Goal: Communication & Community: Answer question/provide support

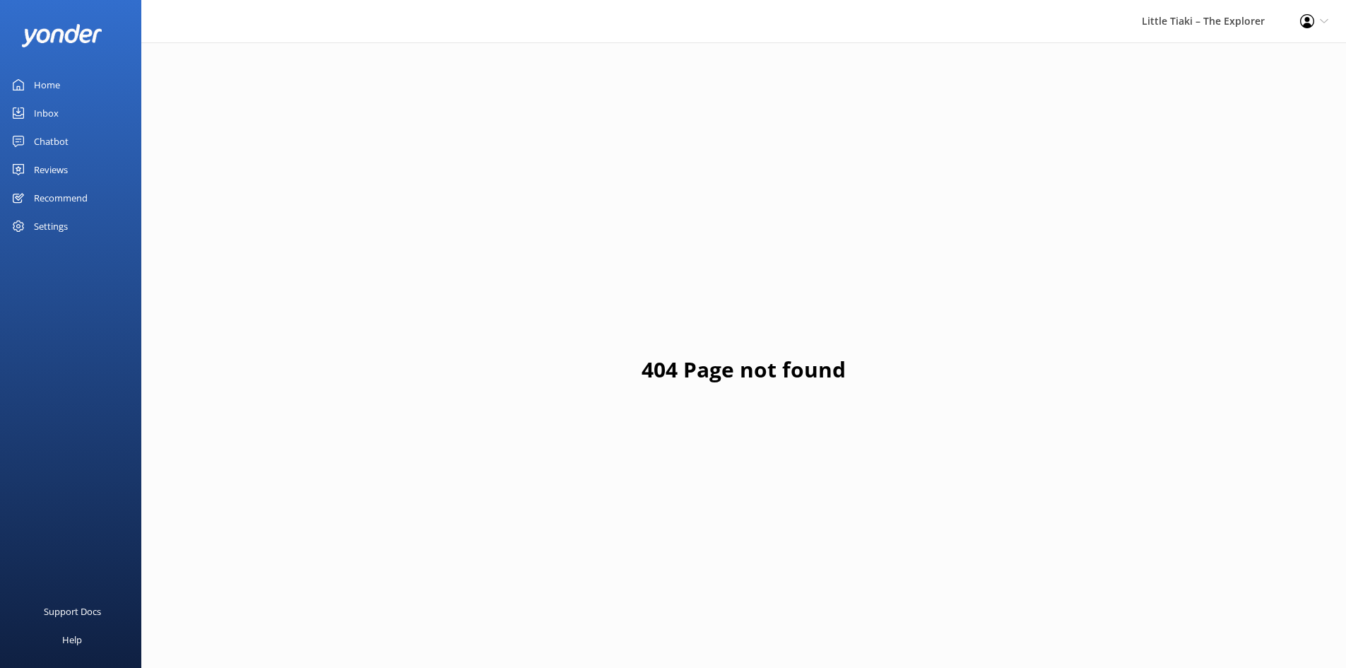
click at [49, 105] on div "Inbox" at bounding box center [46, 113] width 25 height 28
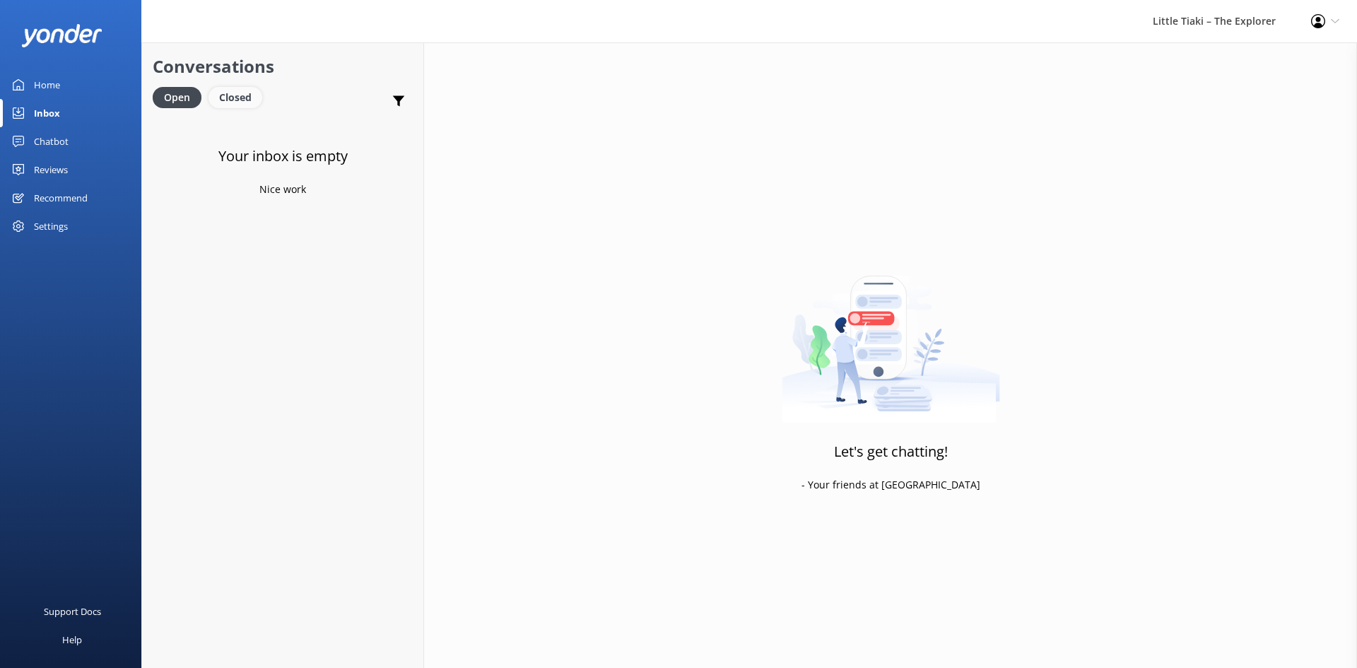
click at [247, 105] on div "Closed" at bounding box center [235, 97] width 54 height 21
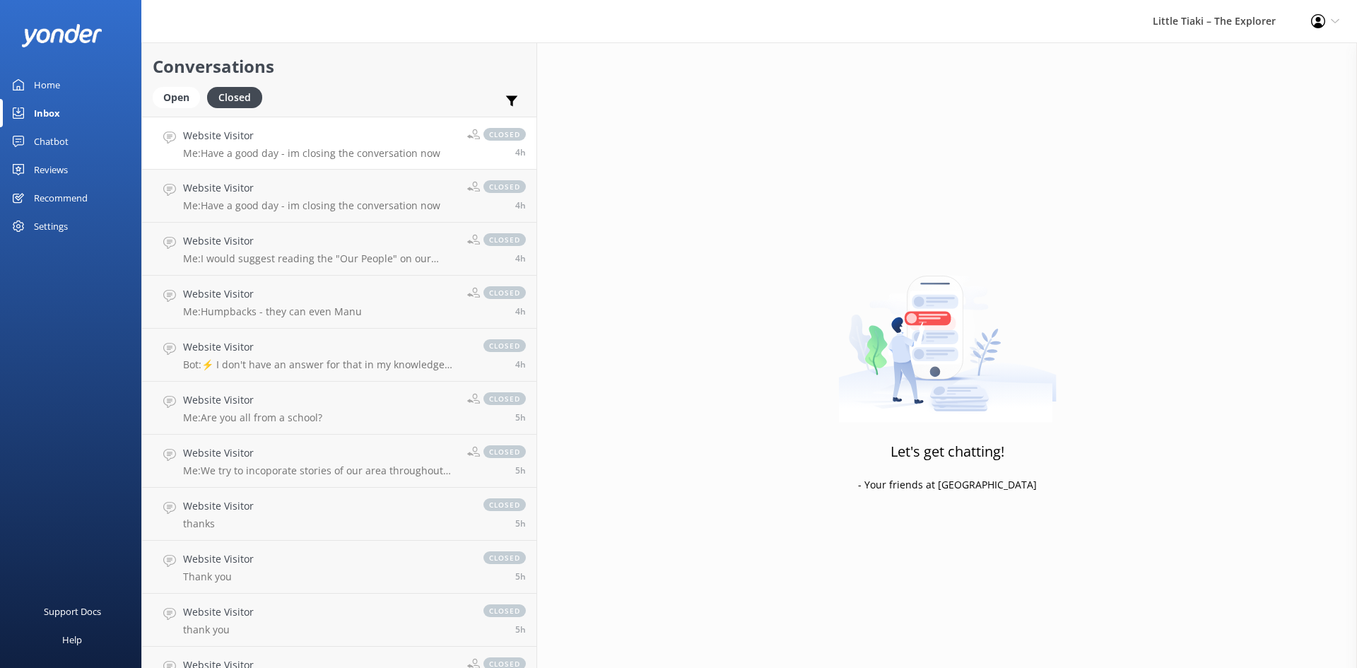
click at [299, 124] on link "Website Visitor Me: Have a good day - im closing the conversation now closed 4h" at bounding box center [339, 143] width 394 height 53
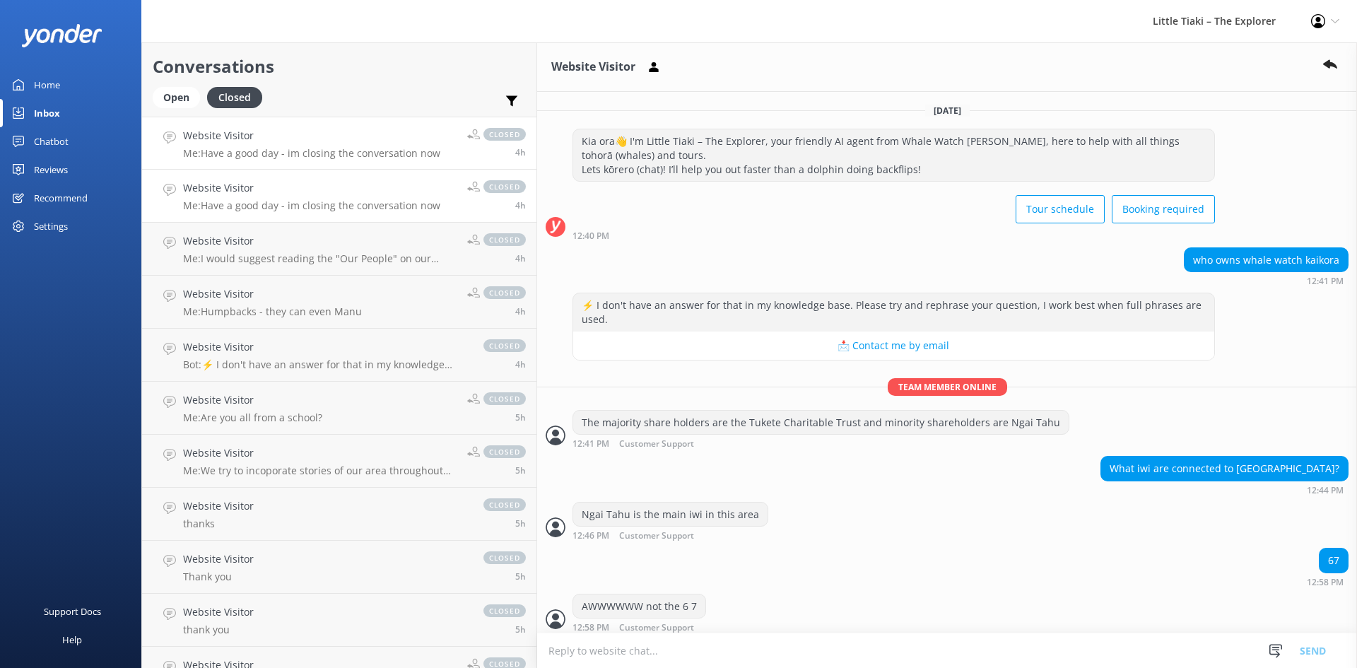
click at [250, 204] on p "Me: Have a good day - im closing the conversation now" at bounding box center [311, 205] width 257 height 13
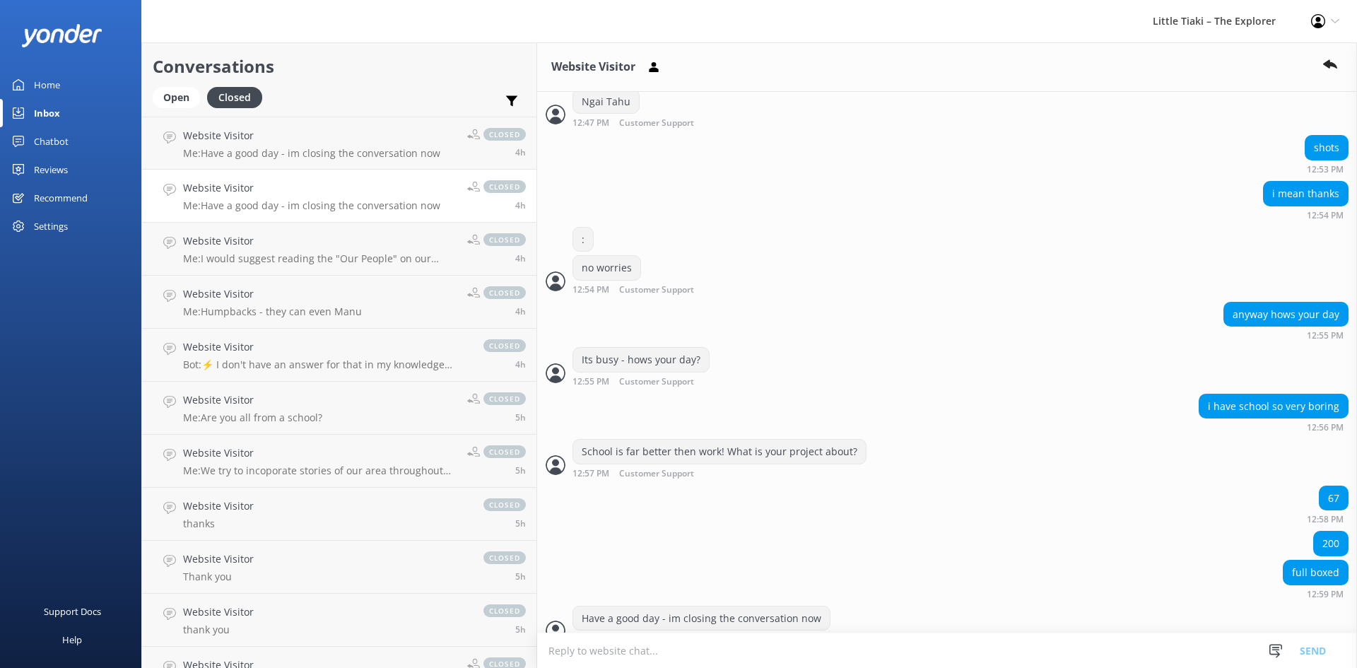
scroll to position [526, 0]
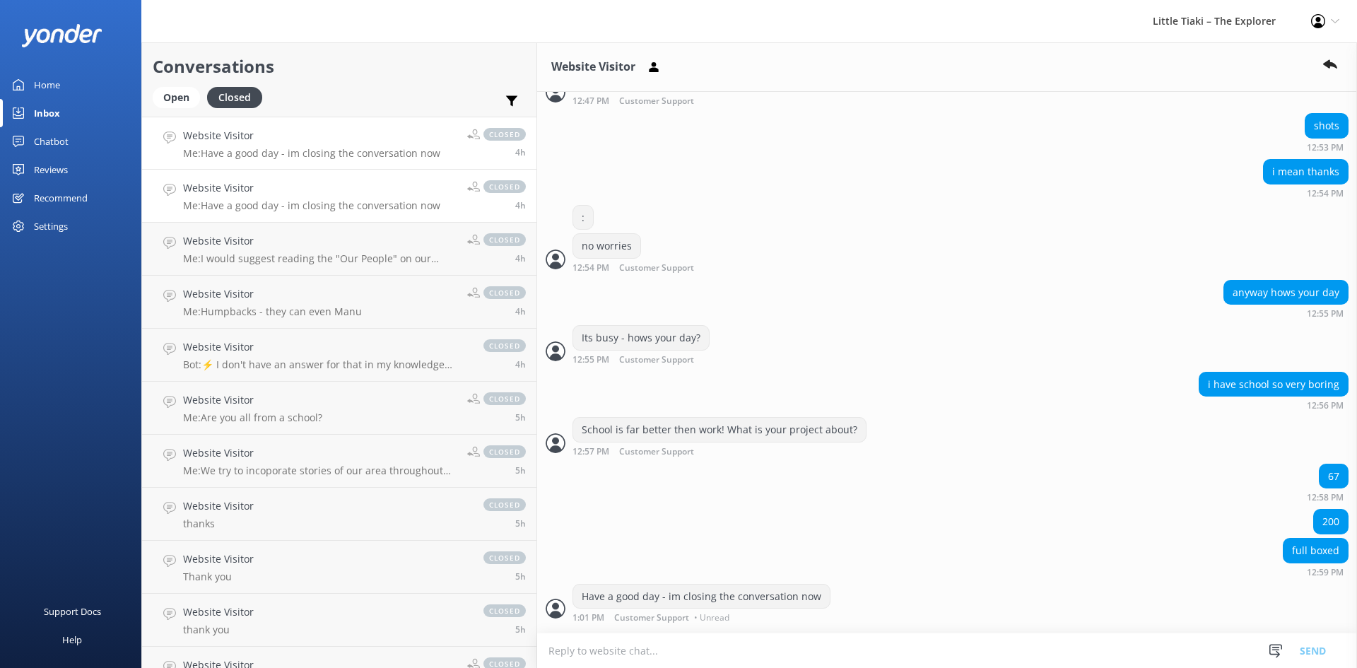
click at [247, 145] on div "Website Visitor Me: Have a good day - im closing the conversation now" at bounding box center [311, 143] width 257 height 30
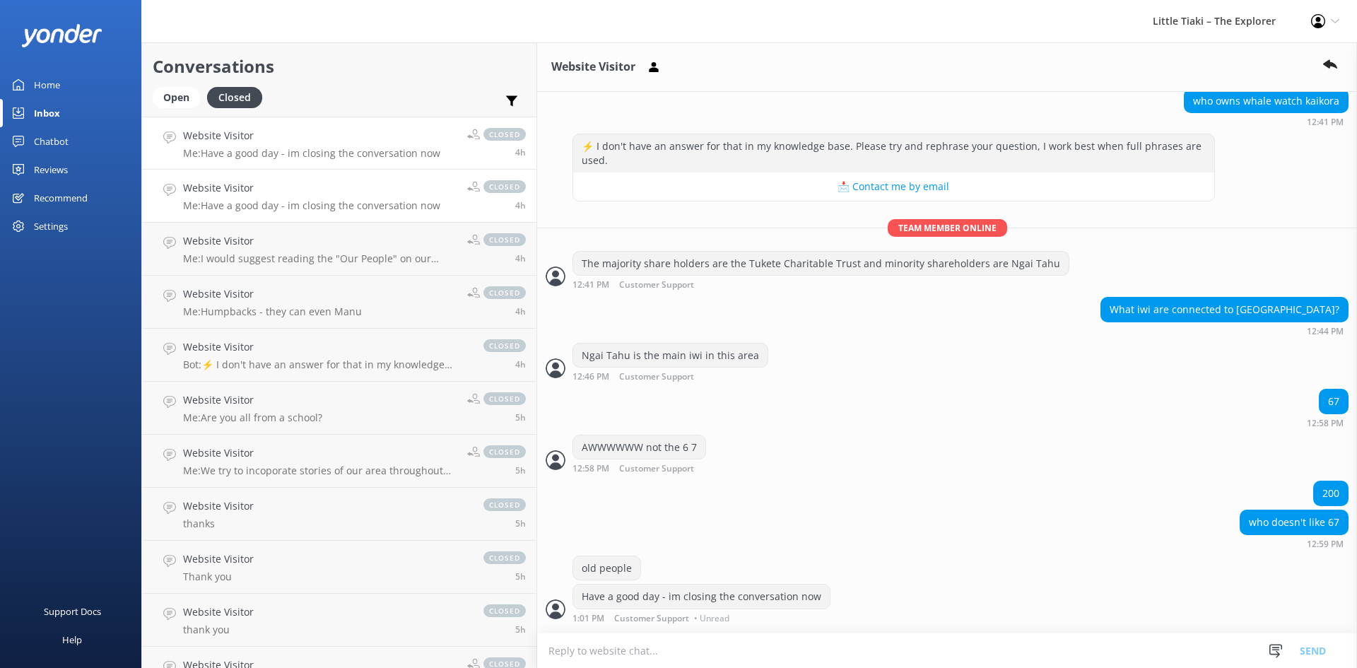
click at [242, 201] on p "Me: Have a good day - im closing the conversation now" at bounding box center [311, 205] width 257 height 13
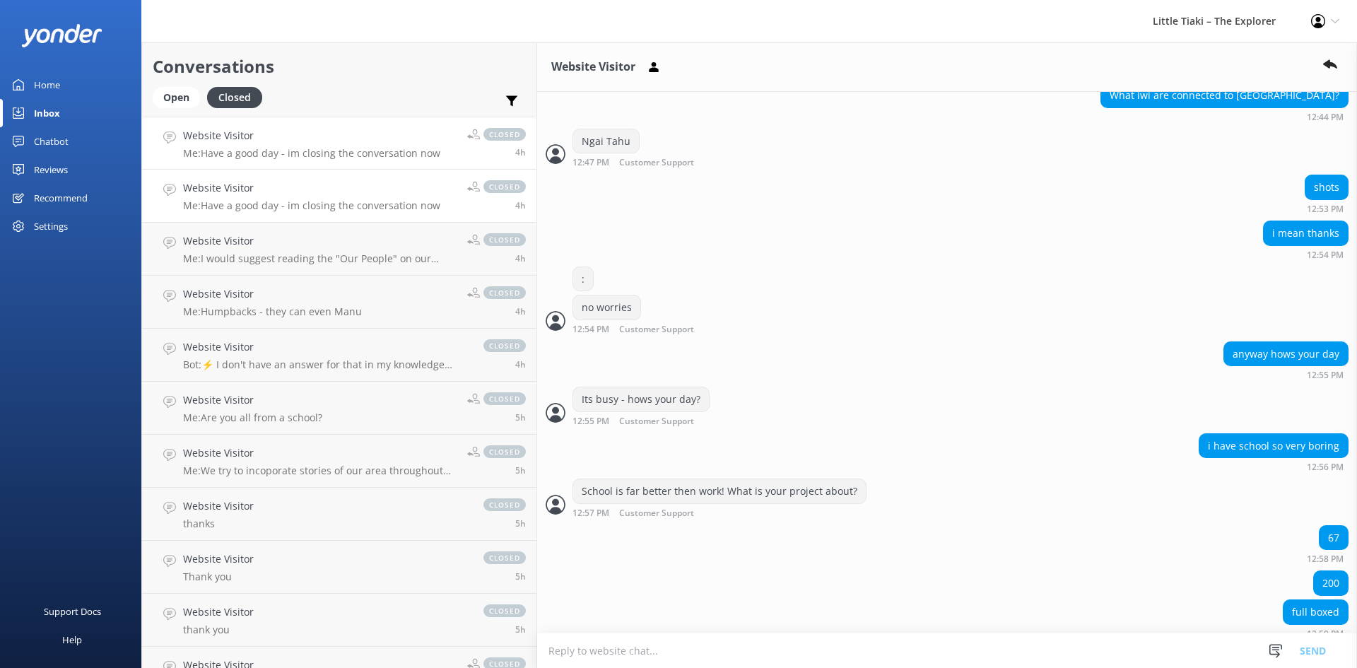
click at [283, 153] on p "Me: Have a good day - im closing the conversation now" at bounding box center [311, 153] width 257 height 13
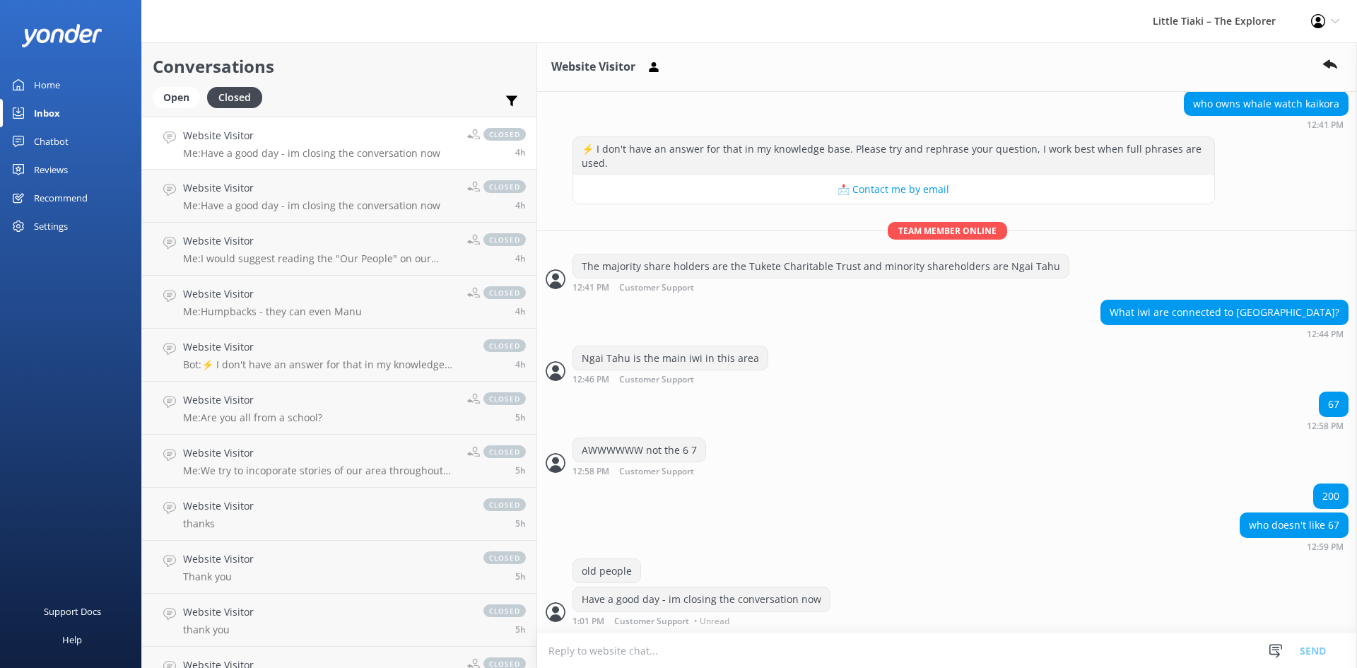
scroll to position [159, 0]
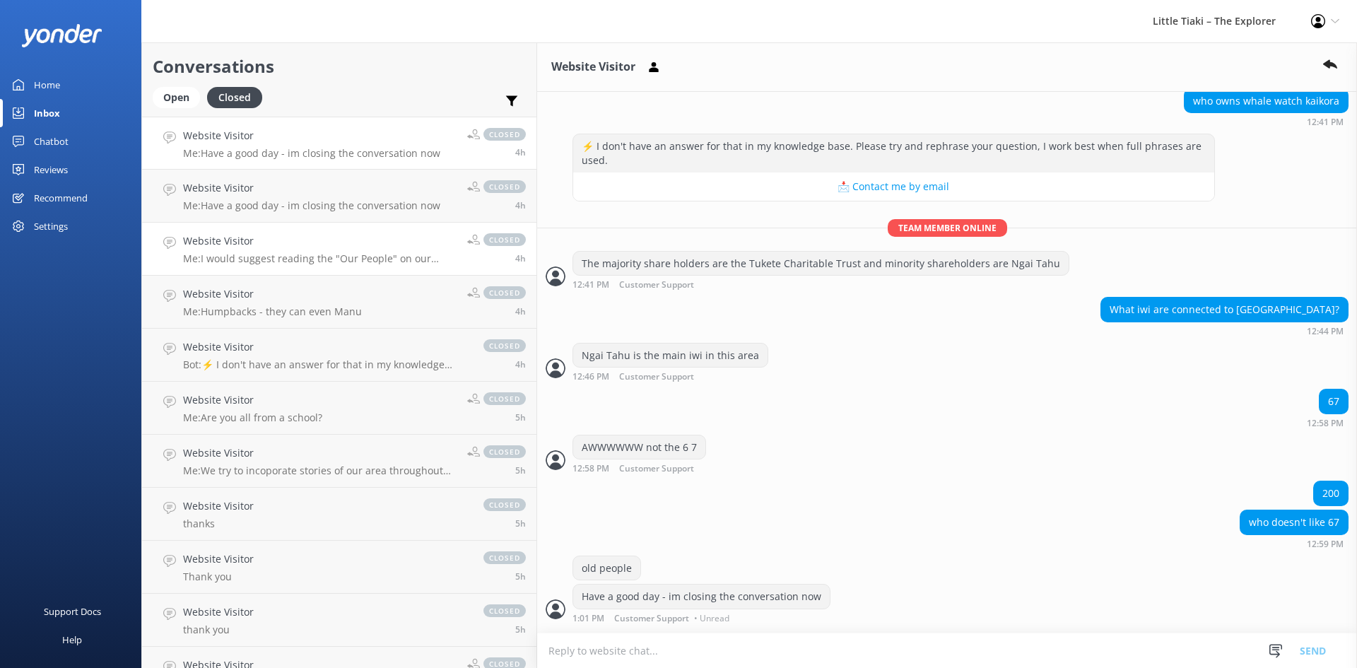
click at [249, 245] on h4 "Website Visitor" at bounding box center [319, 241] width 273 height 16
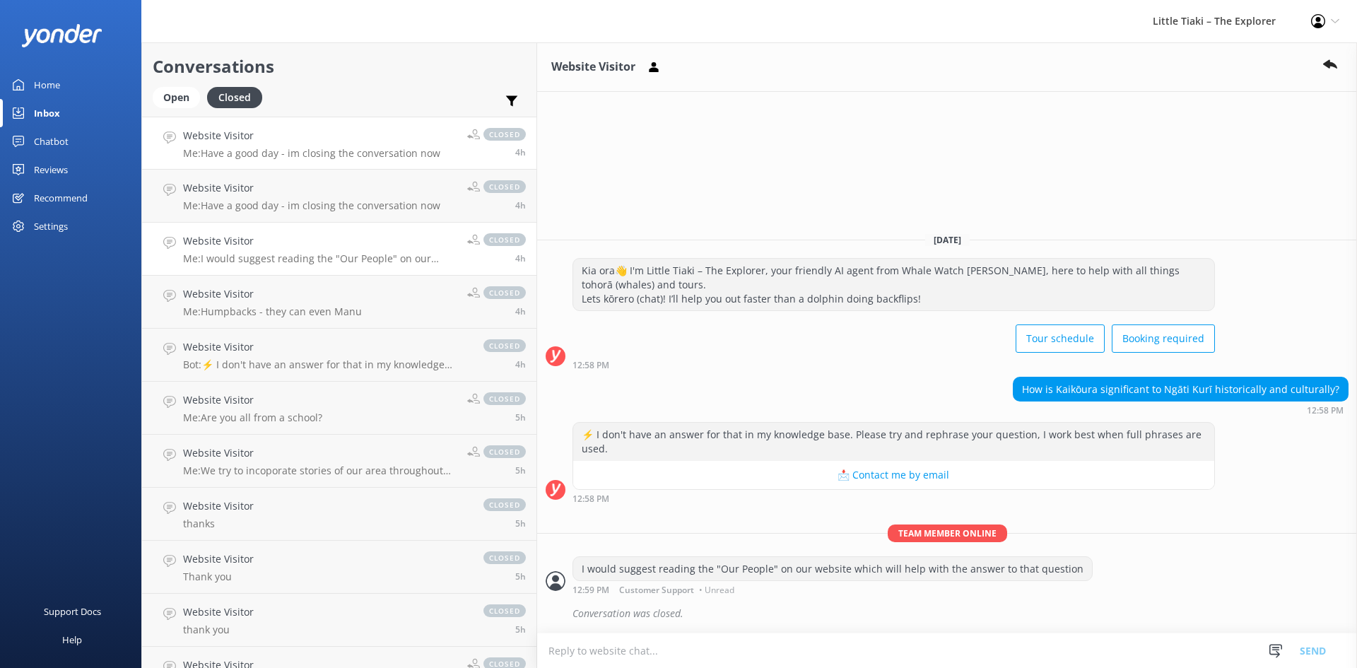
click at [273, 161] on link "Website Visitor Me: Have a good day - im closing the conversation now closed 4h" at bounding box center [339, 143] width 394 height 53
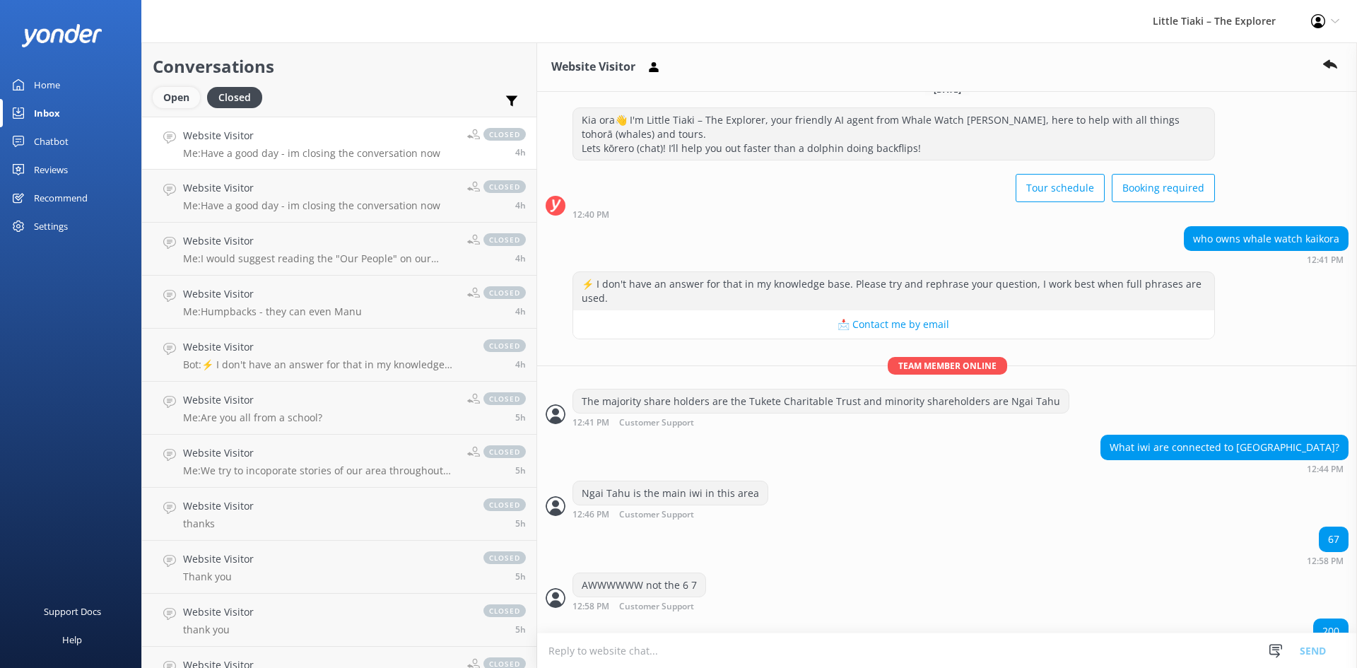
click at [171, 104] on div "Open" at bounding box center [176, 97] width 47 height 21
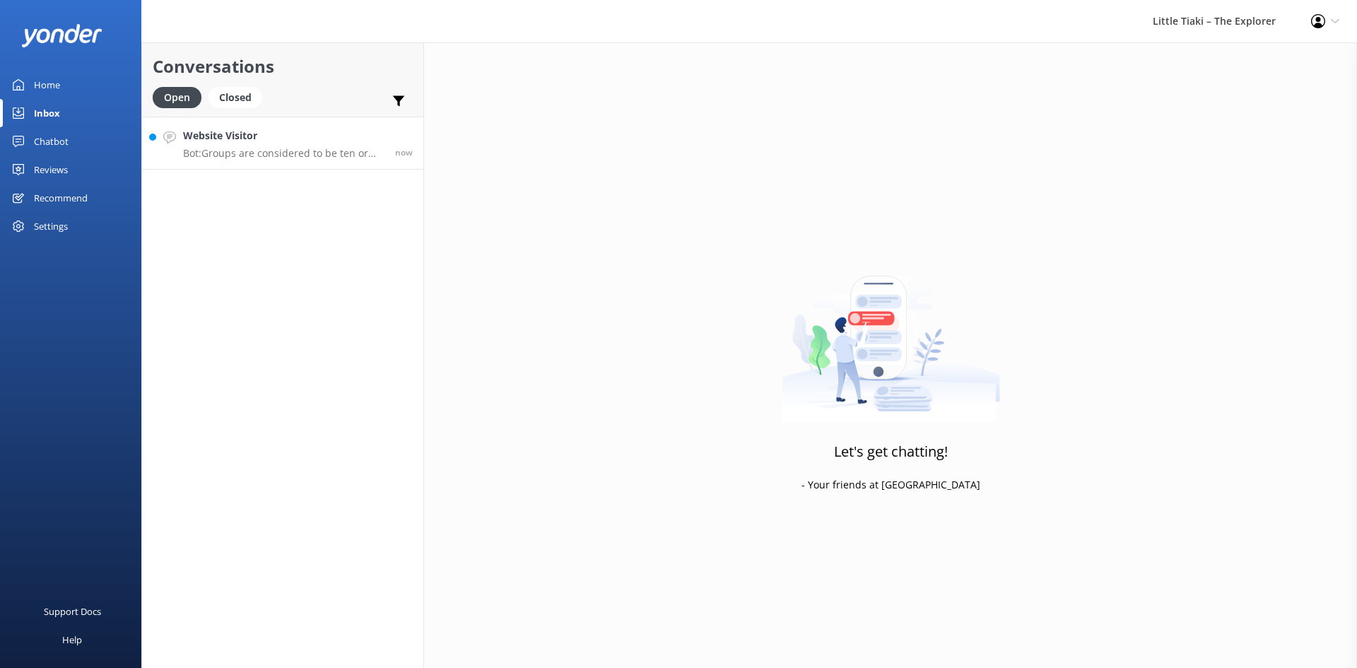
click at [246, 150] on p "Bot: Groups are considered to be ten or more manuhiri (guests) and are offered …" at bounding box center [283, 153] width 201 height 13
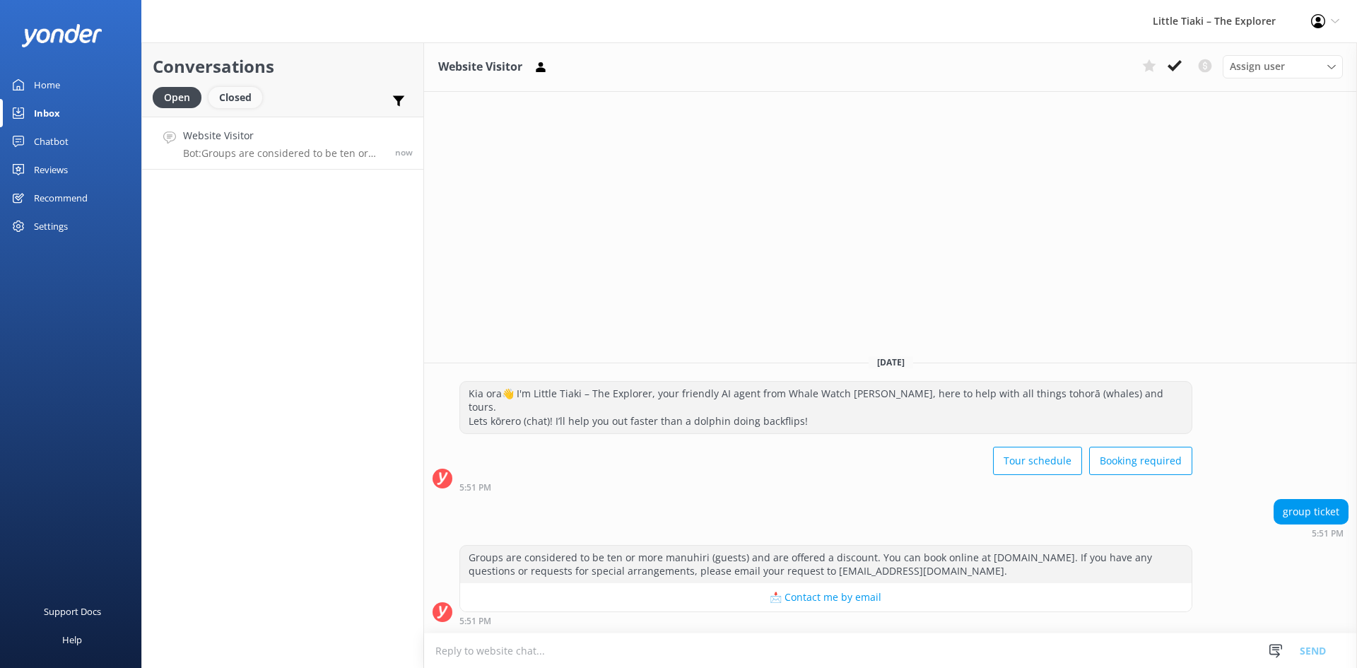
click at [246, 101] on div "Closed" at bounding box center [235, 97] width 54 height 21
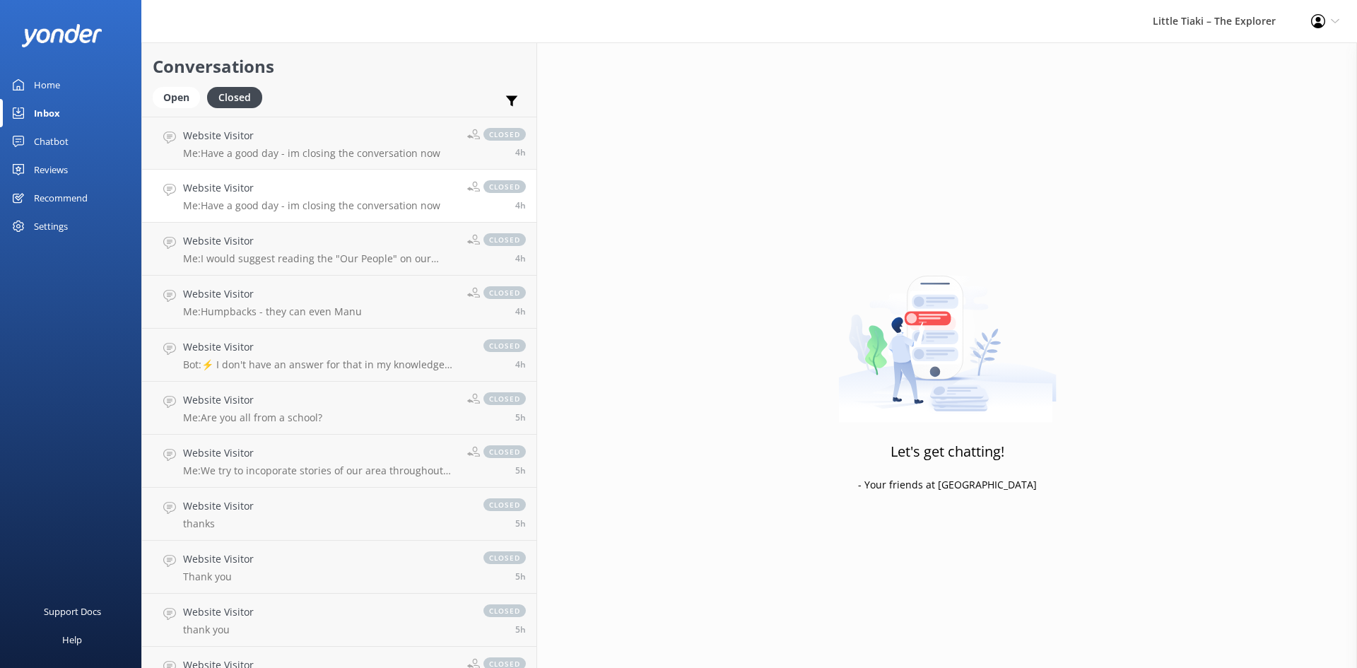
click at [272, 183] on h4 "Website Visitor" at bounding box center [311, 188] width 257 height 16
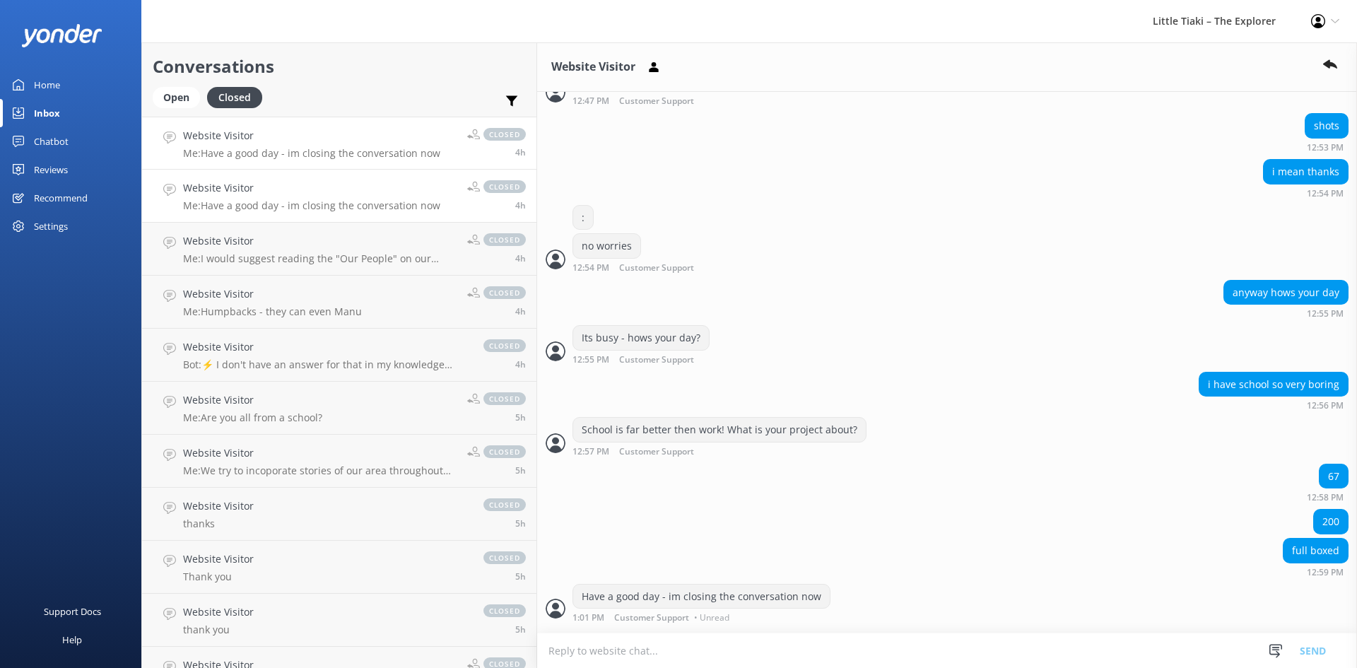
click at [274, 149] on p "Me: Have a good day - im closing the conversation now" at bounding box center [311, 153] width 257 height 13
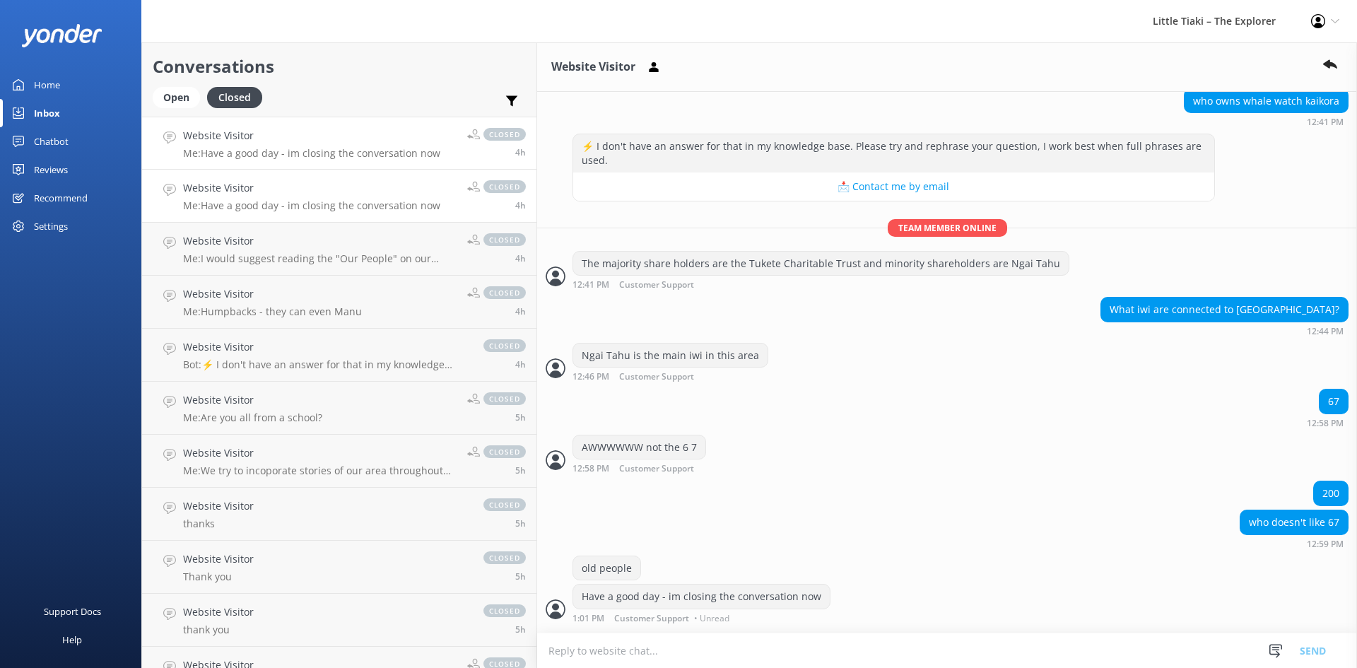
click at [264, 209] on p "Me: Have a good day - im closing the conversation now" at bounding box center [311, 205] width 257 height 13
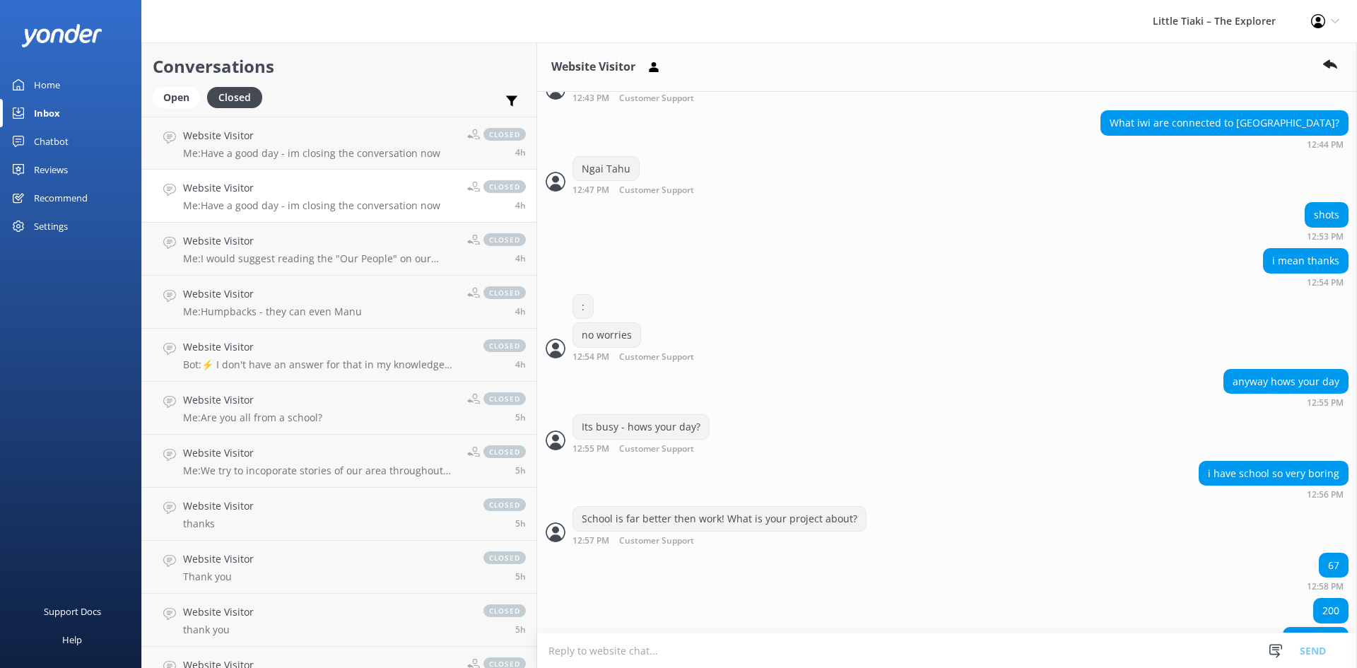
scroll to position [526, 0]
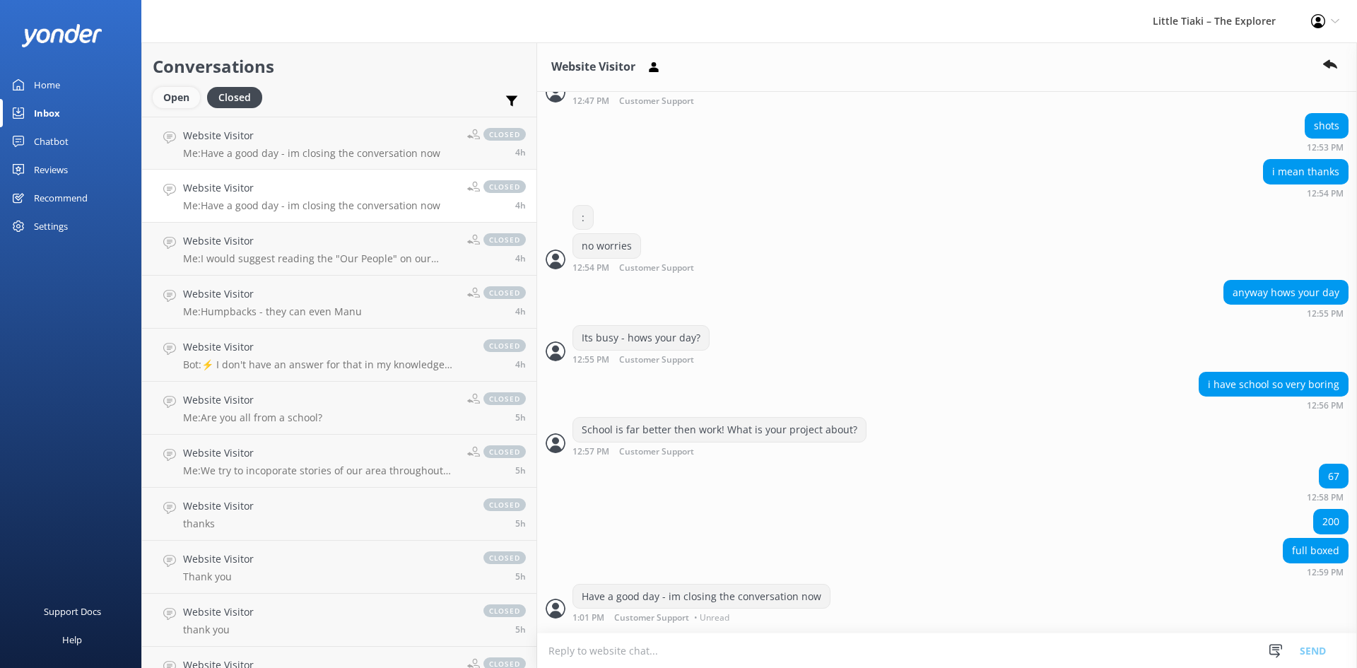
click at [174, 102] on div "Open" at bounding box center [176, 97] width 47 height 21
